Goal: Navigation & Orientation: Understand site structure

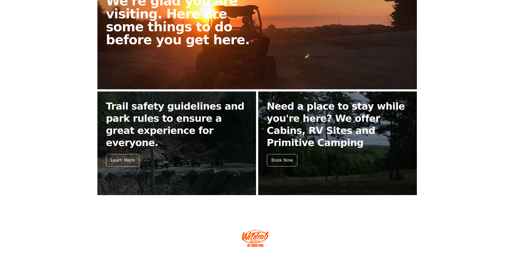
scroll to position [189, 0]
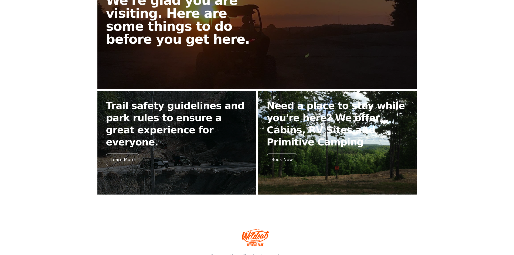
click at [323, 131] on h2 "Need a place to stay while you're here? We offer Cabins, RV Sites and Primitive…" at bounding box center [337, 124] width 141 height 49
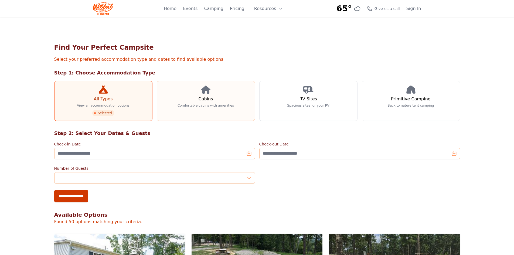
click at [205, 90] on icon at bounding box center [205, 90] width 9 height 8
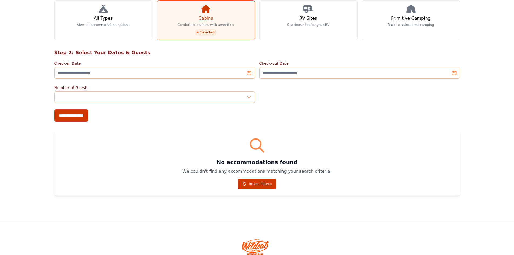
scroll to position [81, 0]
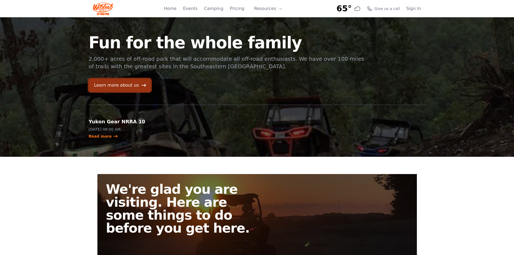
click at [119, 85] on link "Learn more about us" at bounding box center [120, 85] width 62 height 13
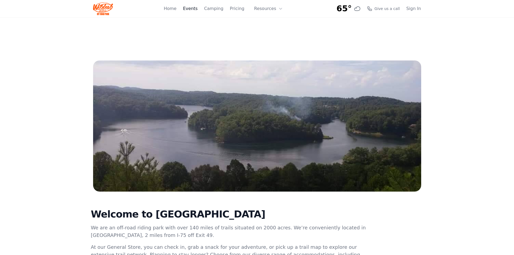
click at [197, 7] on link "Events" at bounding box center [190, 8] width 15 height 6
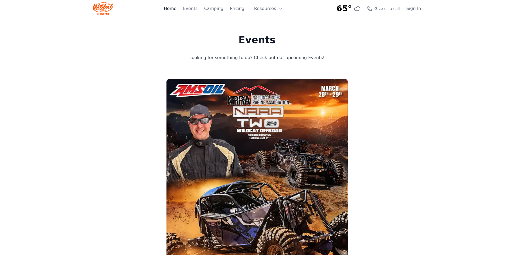
click at [177, 10] on link "Home" at bounding box center [170, 8] width 13 height 6
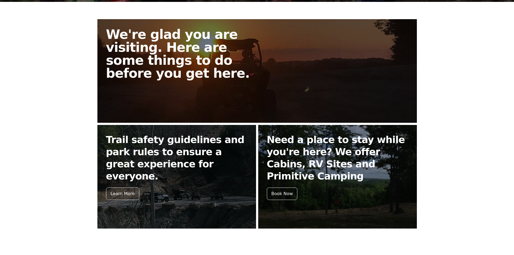
scroll to position [204, 0]
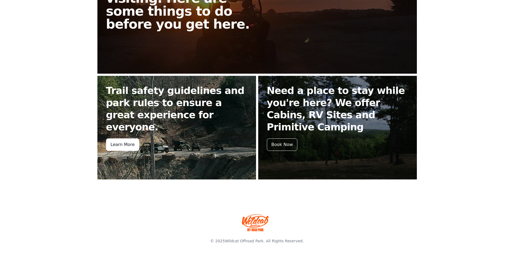
click at [127, 138] on div "Learn More" at bounding box center [122, 144] width 33 height 12
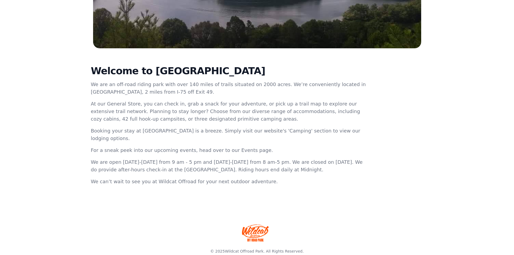
scroll to position [146, 0]
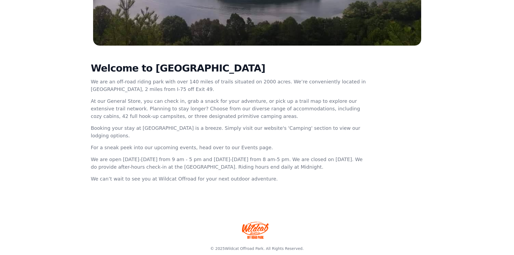
scroll to position [204, 0]
